Goal: Task Accomplishment & Management: Use online tool/utility

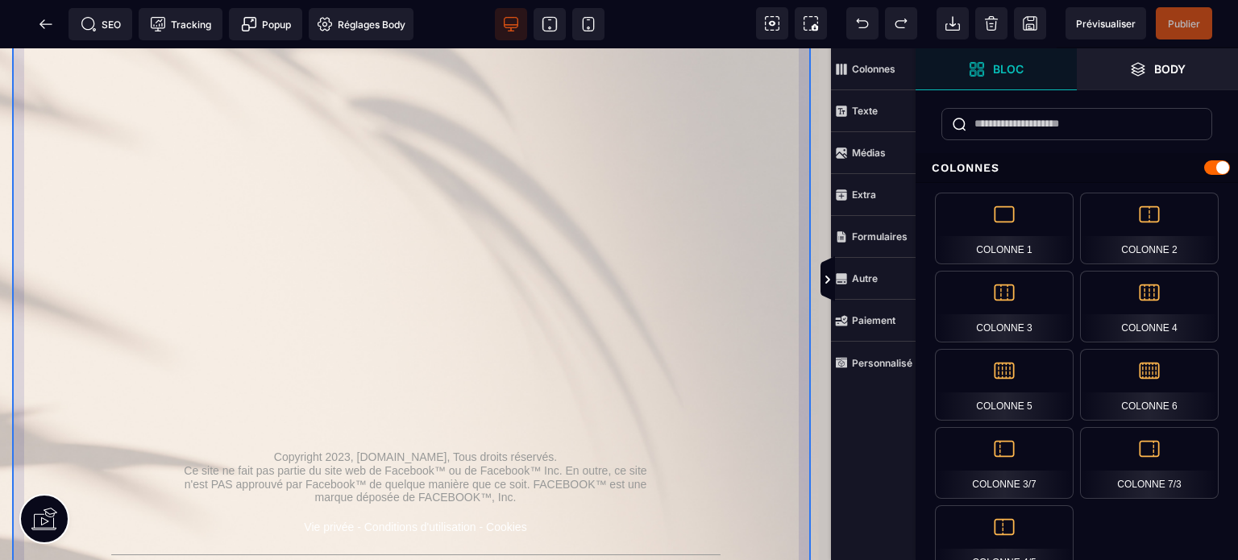
scroll to position [720, 0]
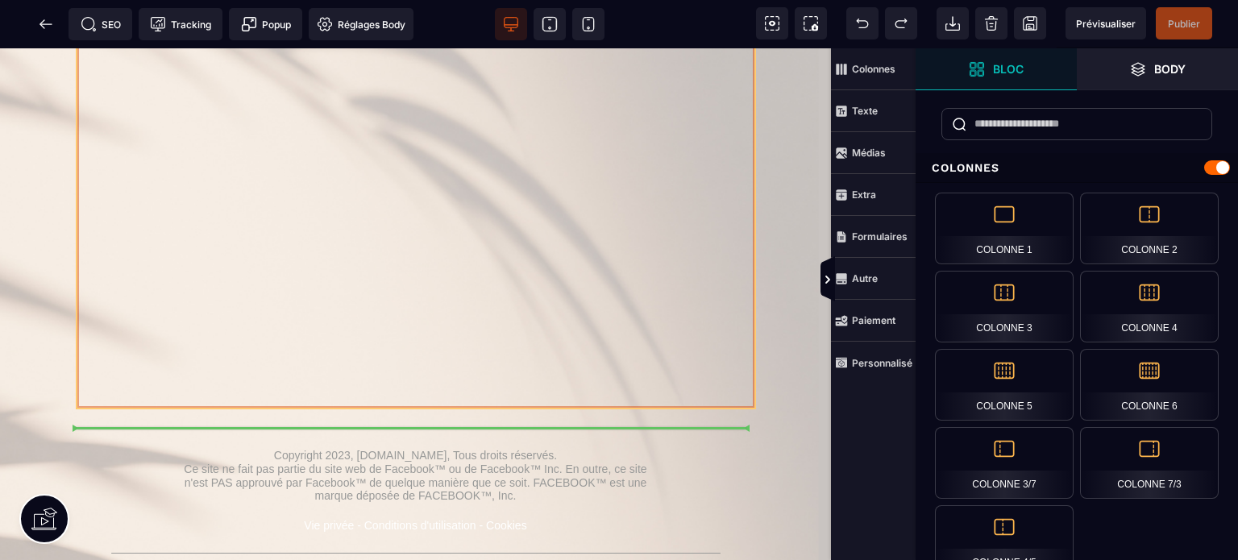
drag, startPoint x: 728, startPoint y: 193, endPoint x: 733, endPoint y: 232, distance: 39.9
click at [733, 232] on div at bounding box center [415, 85] width 677 height 645
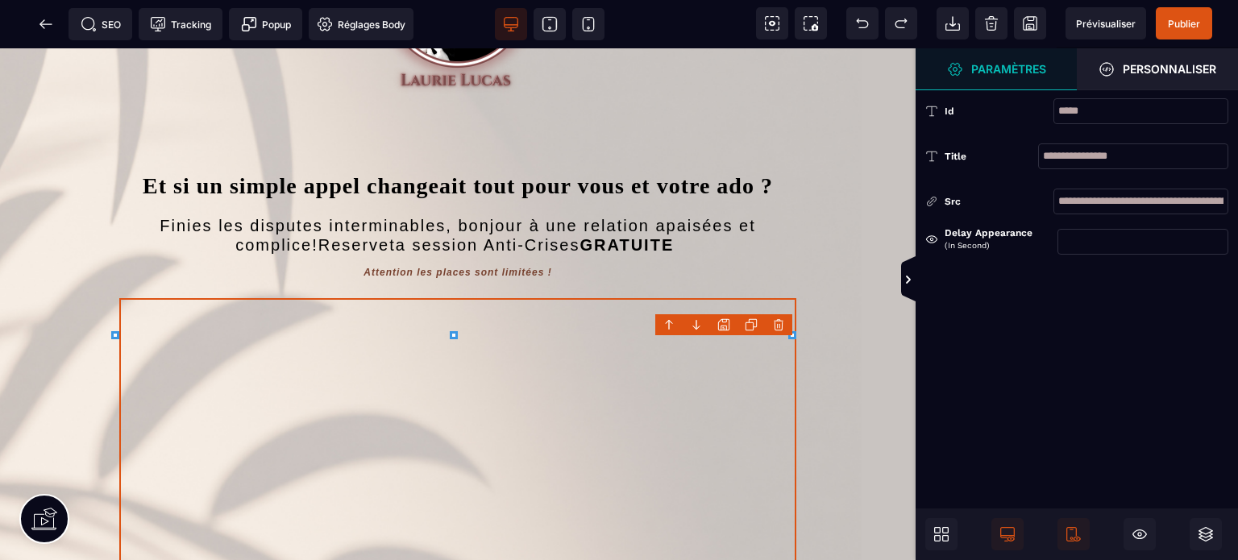
scroll to position [156, 0]
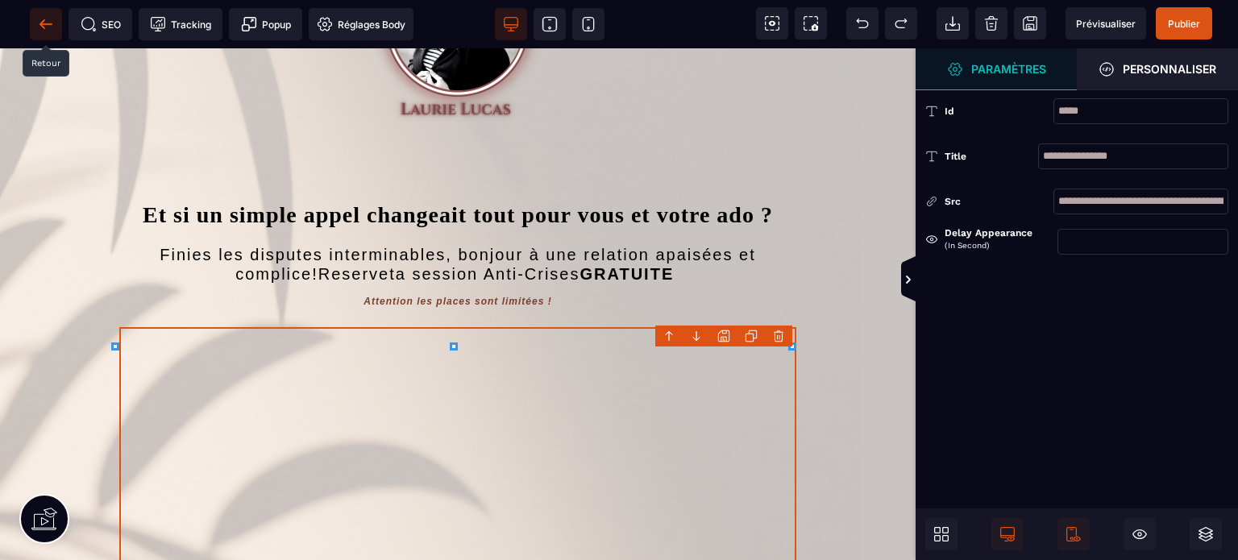
click at [35, 31] on span at bounding box center [46, 24] width 32 height 32
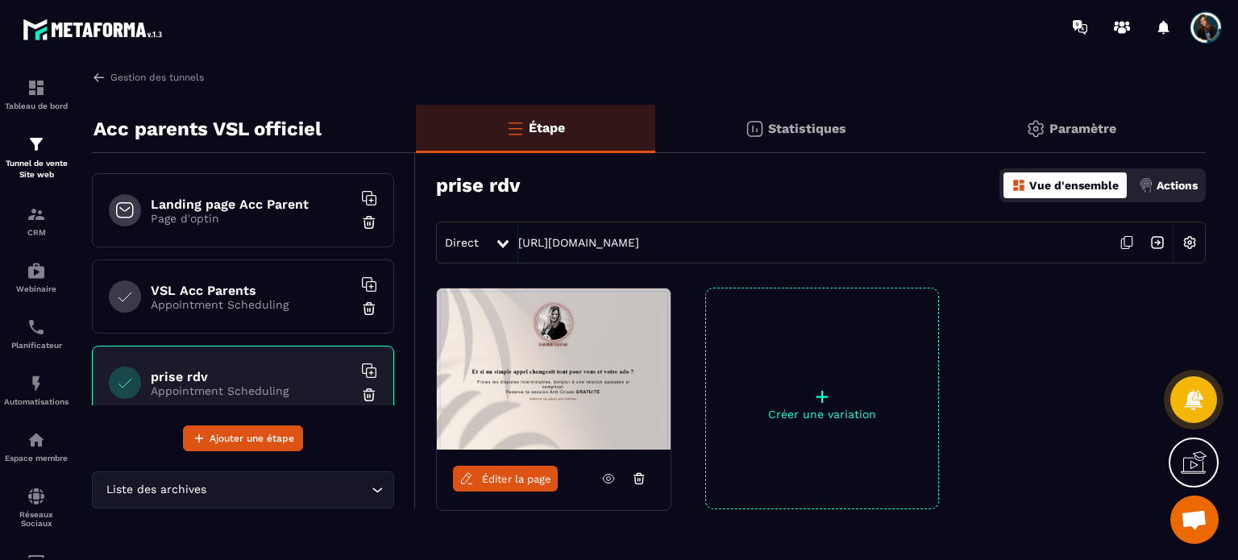
click at [250, 214] on p "Page d'optin" at bounding box center [251, 218] width 201 height 13
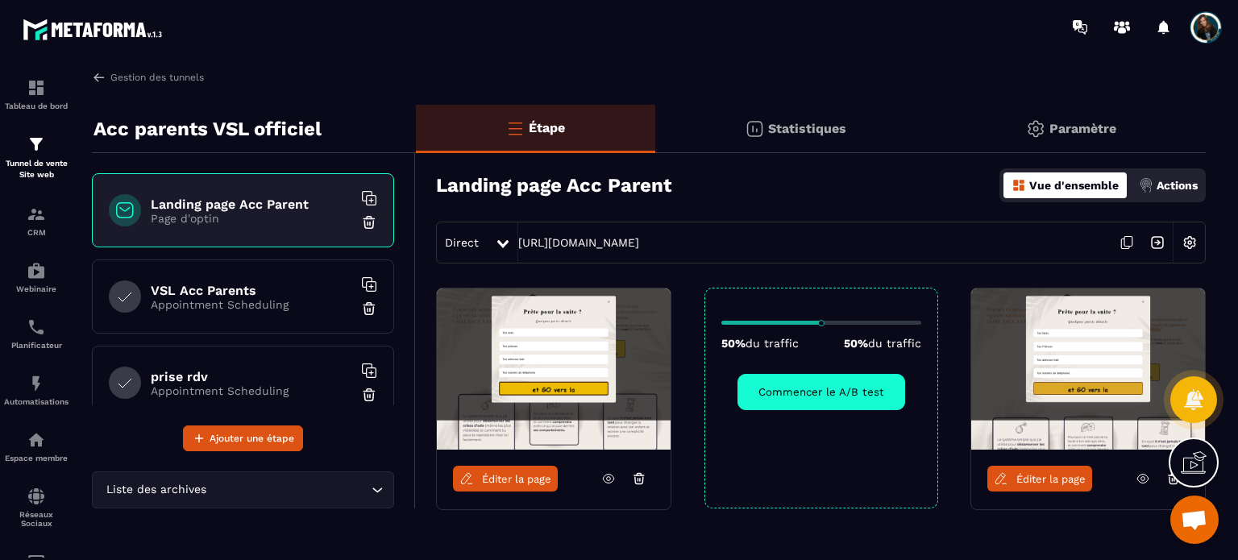
click at [1133, 239] on icon at bounding box center [1126, 242] width 31 height 31
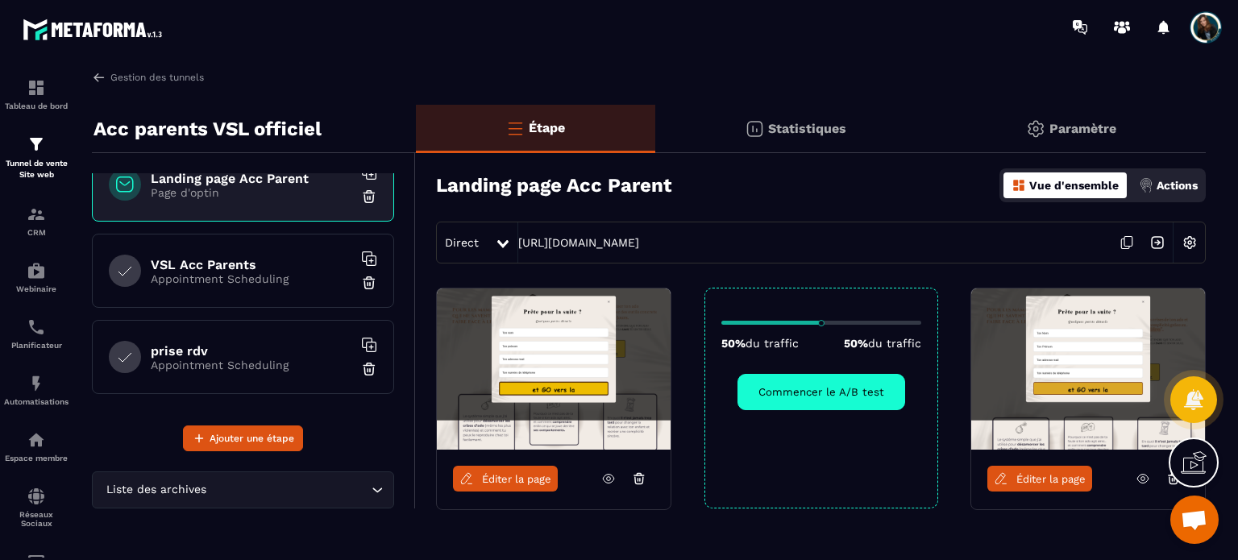
click at [219, 347] on h6 "prise rdv" at bounding box center [251, 350] width 201 height 15
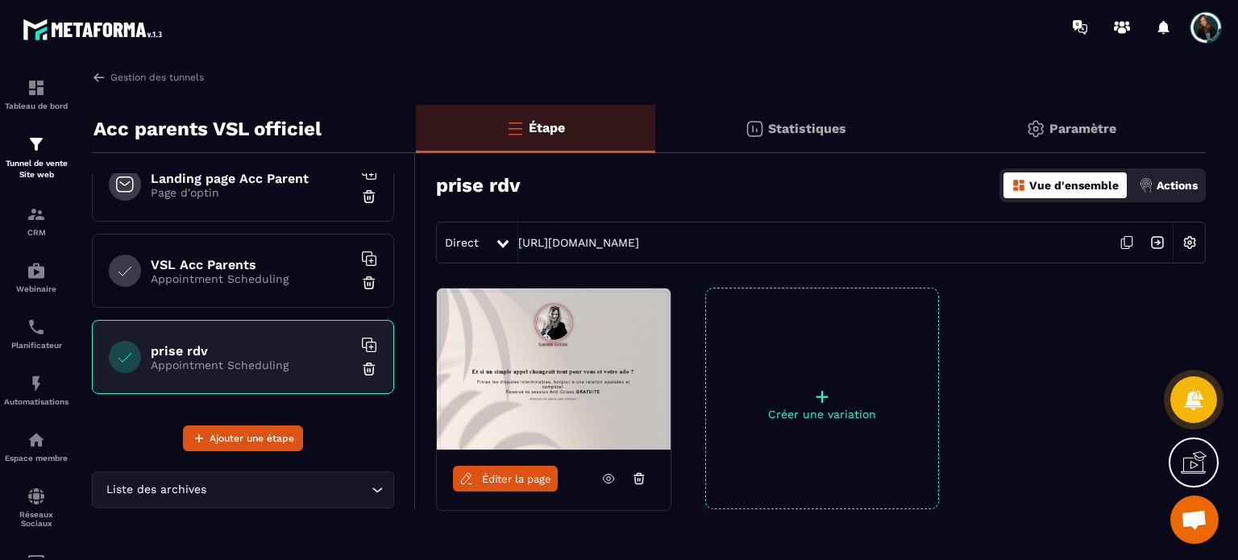
click at [222, 276] on p "Appointment Scheduling" at bounding box center [251, 278] width 201 height 13
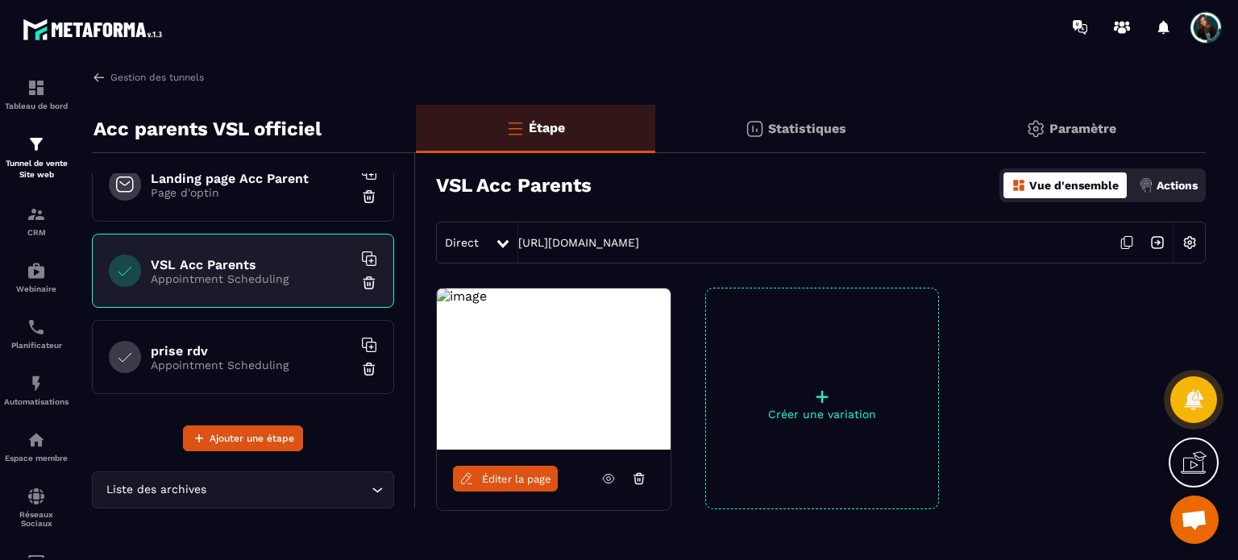
click at [493, 470] on link "Éditer la page" at bounding box center [505, 479] width 105 height 26
